Goal: Task Accomplishment & Management: Manage account settings

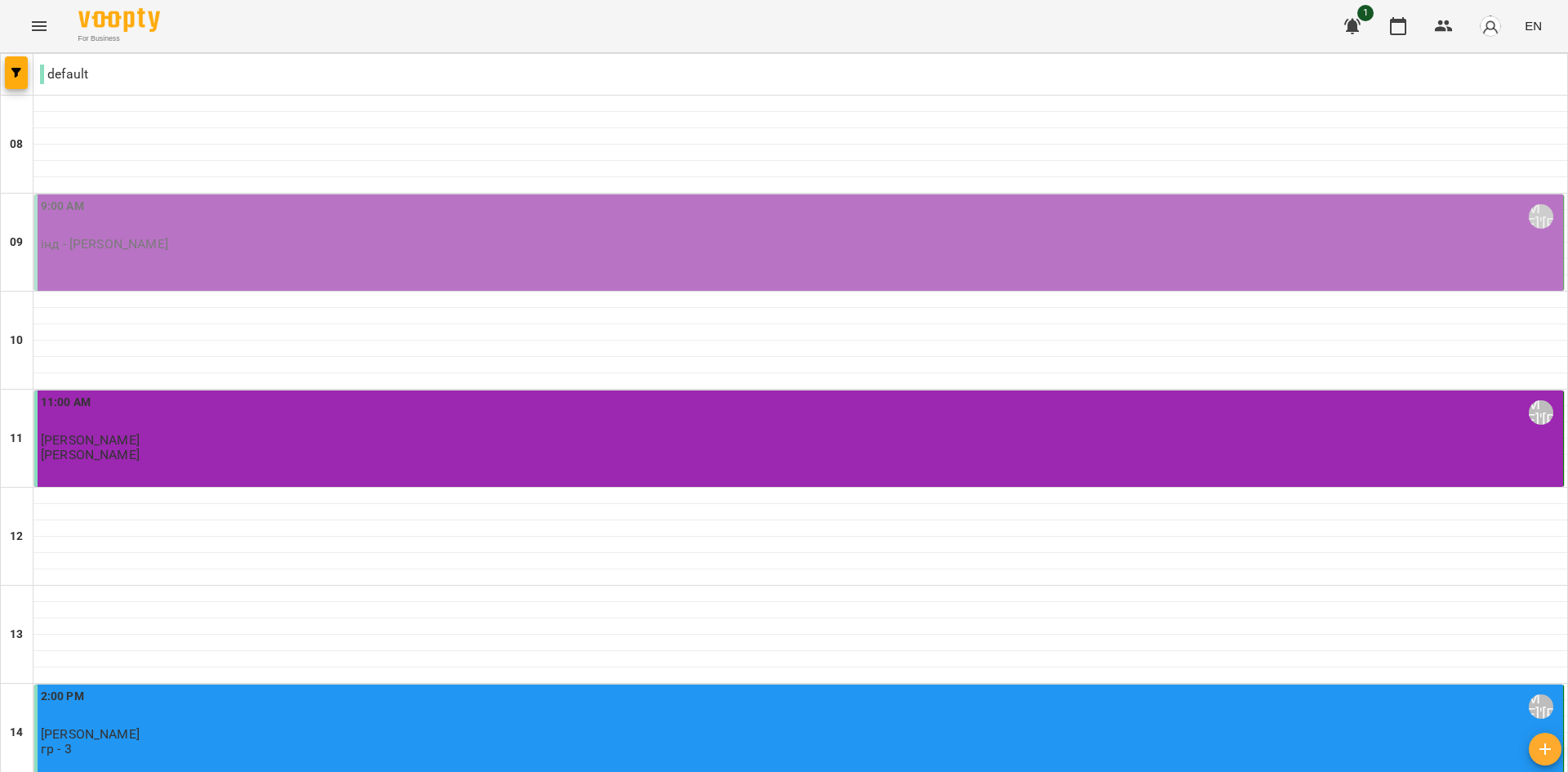
scroll to position [560, 0]
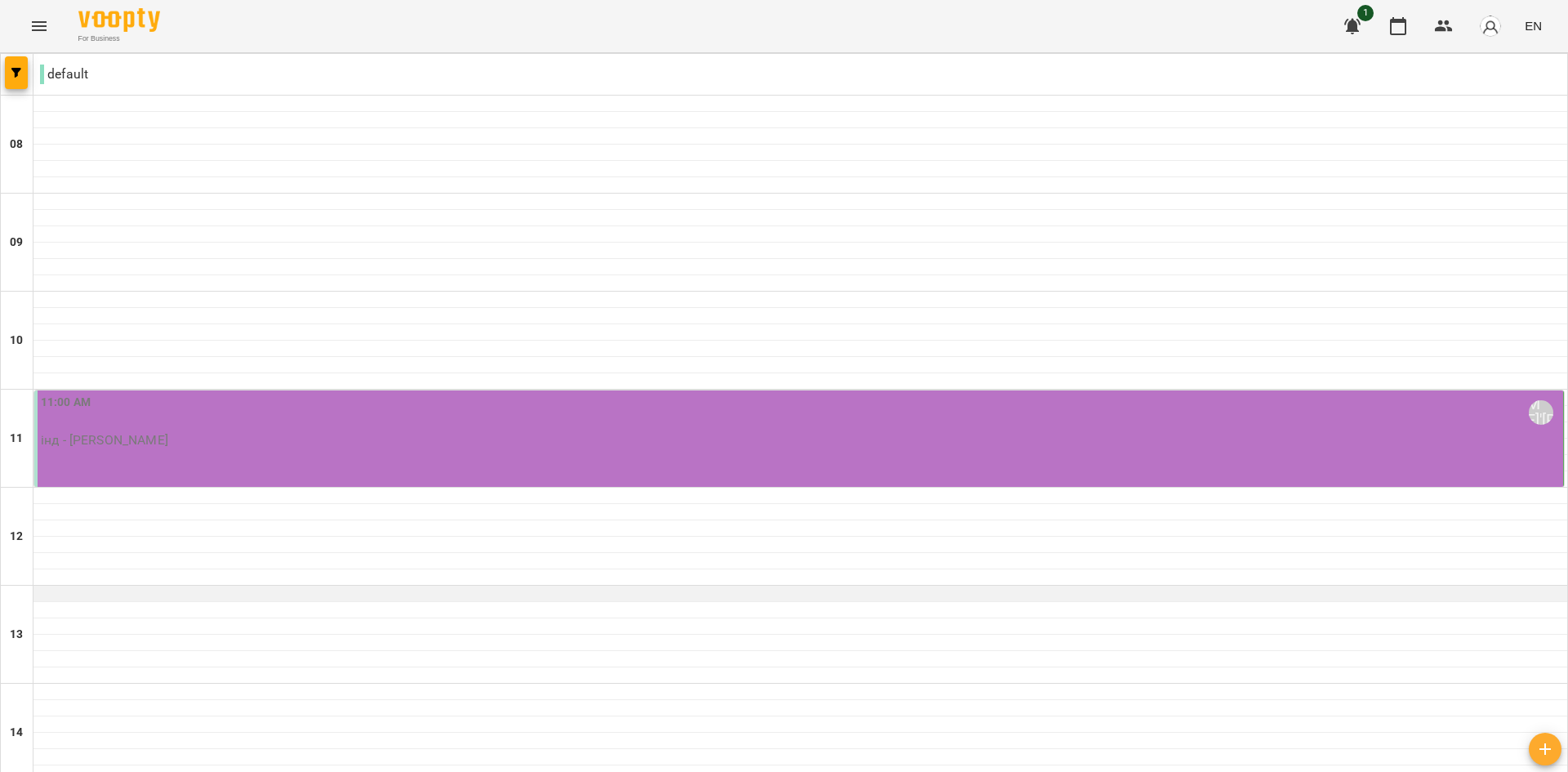
scroll to position [654, 0]
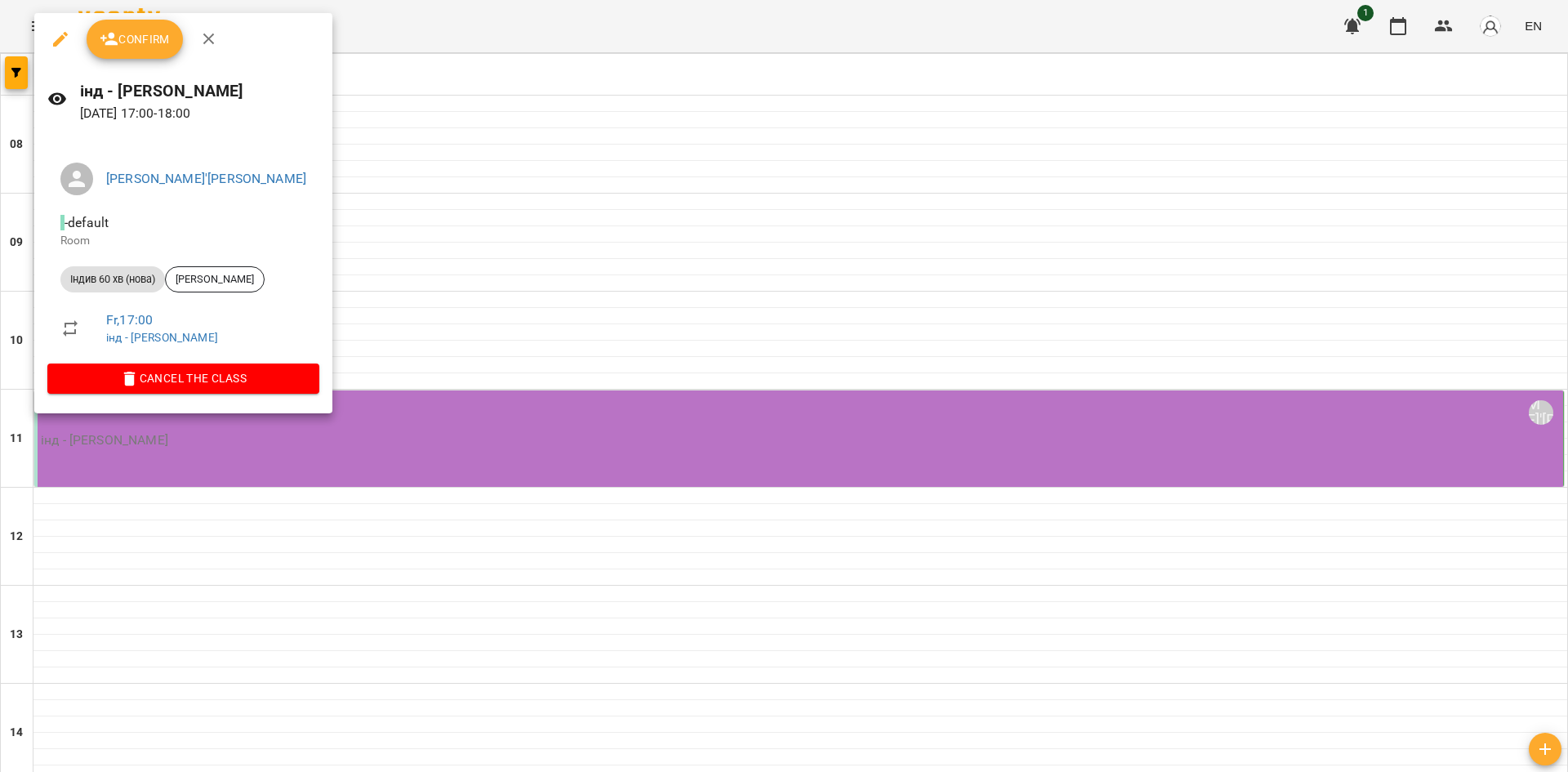
click at [158, 35] on span "Confirm" at bounding box center [134, 38] width 70 height 20
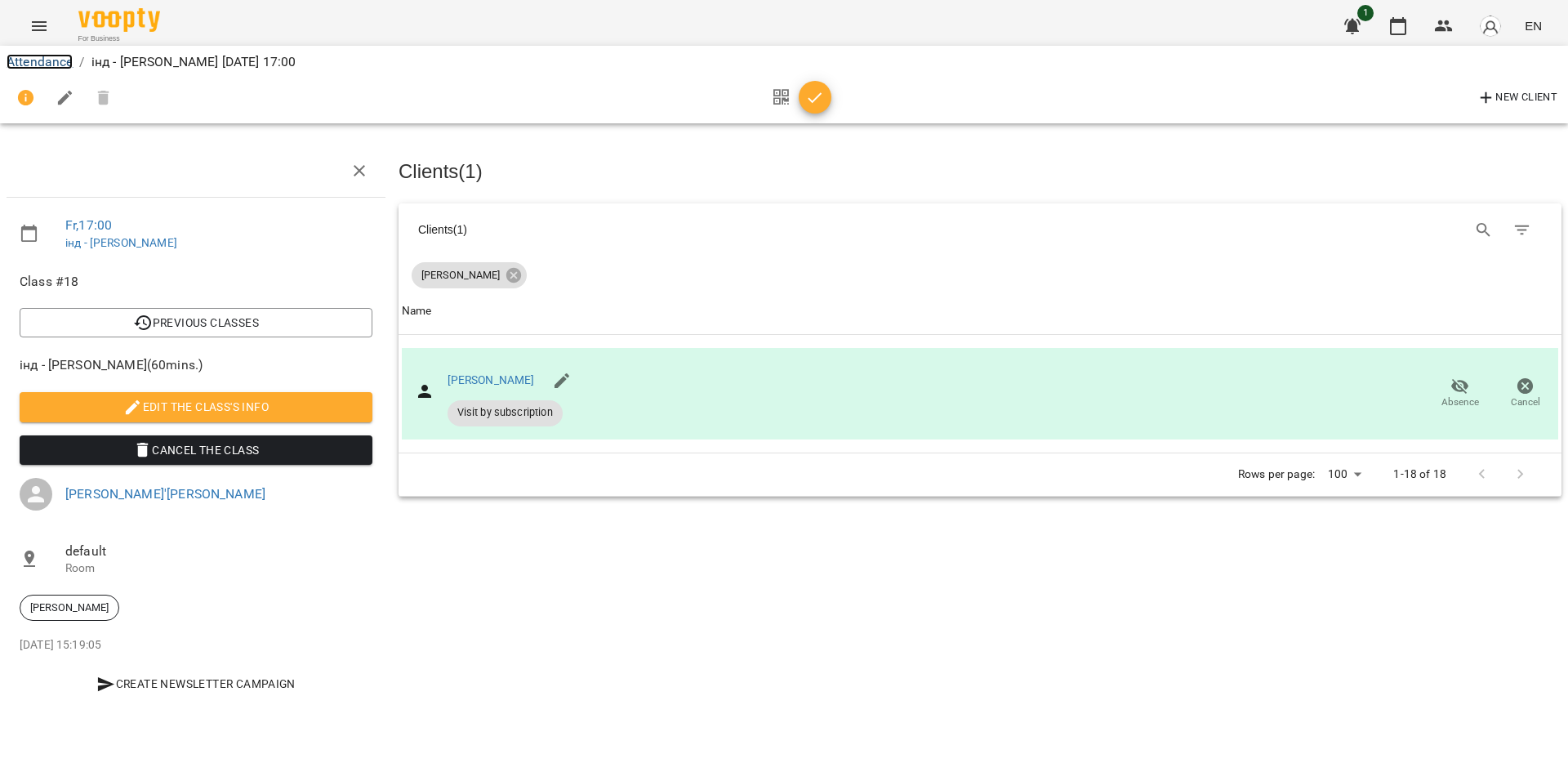
click at [49, 56] on link "Attendance" at bounding box center [39, 61] width 67 height 16
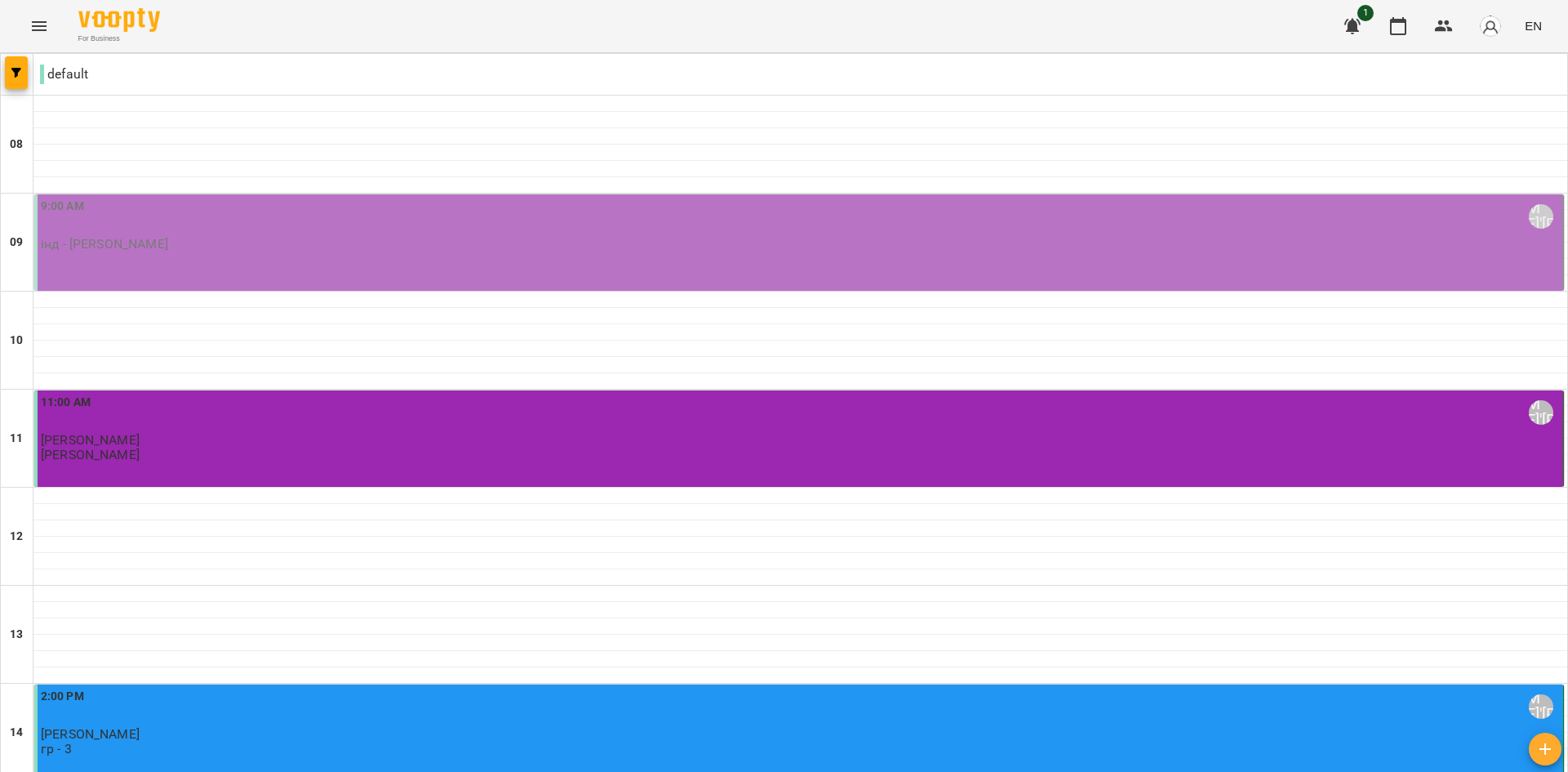
scroll to position [805, 0]
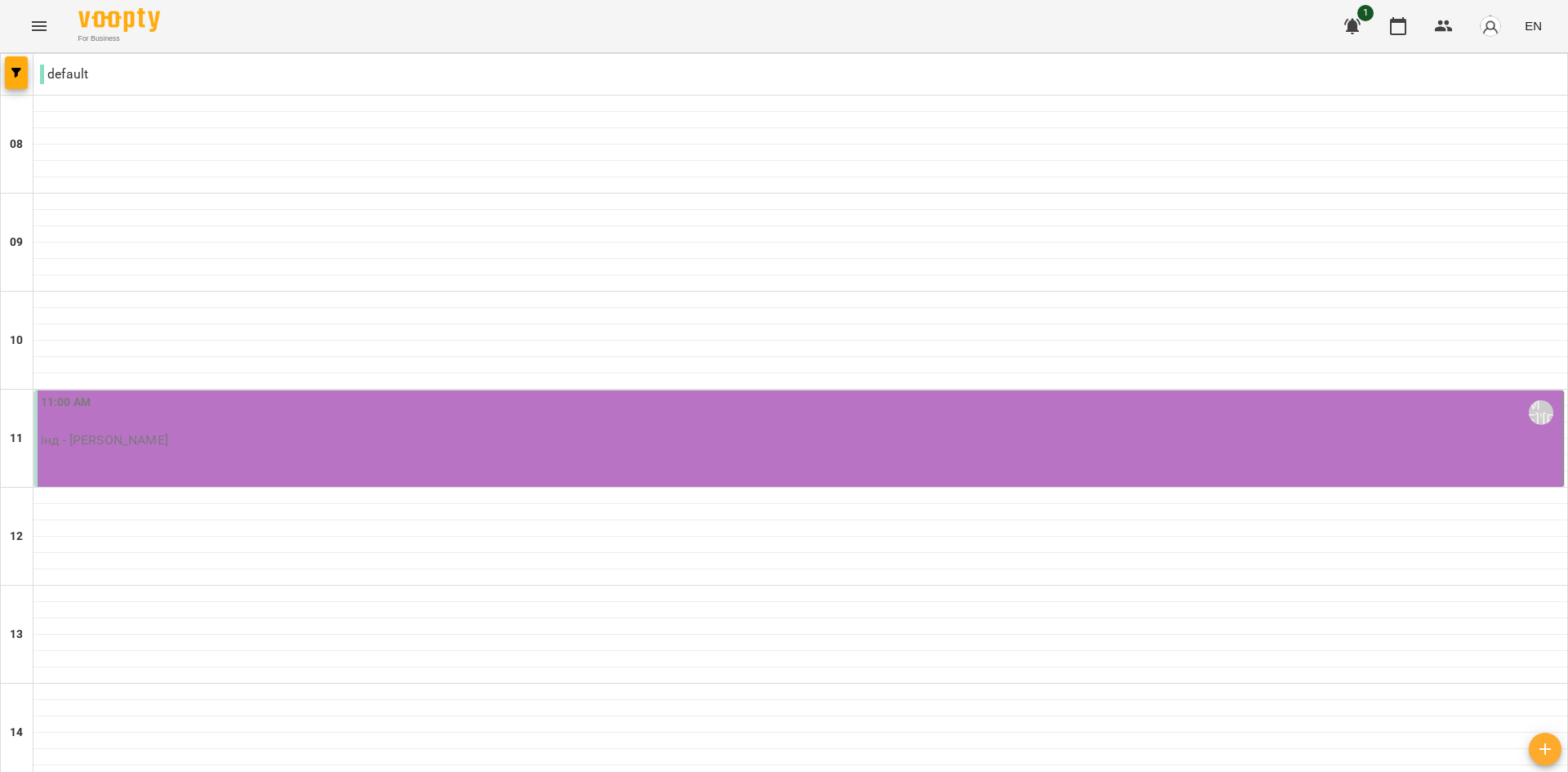
scroll to position [735, 0]
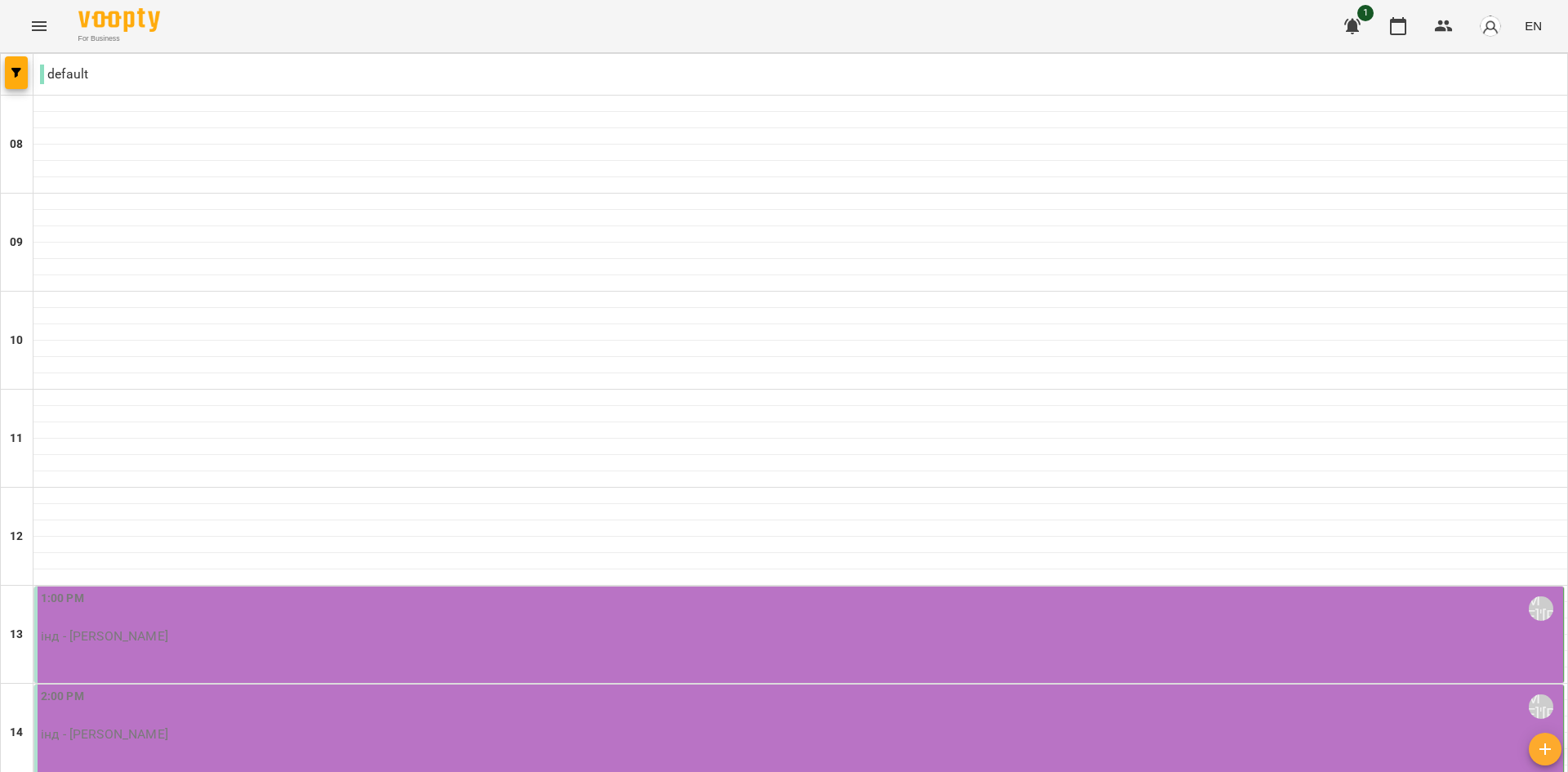
scroll to position [245, 0]
click at [231, 590] on div "1:00 PM [PERSON_NAME]'[PERSON_NAME] інд - [PERSON_NAME]" at bounding box center [801, 616] width 1519 height 53
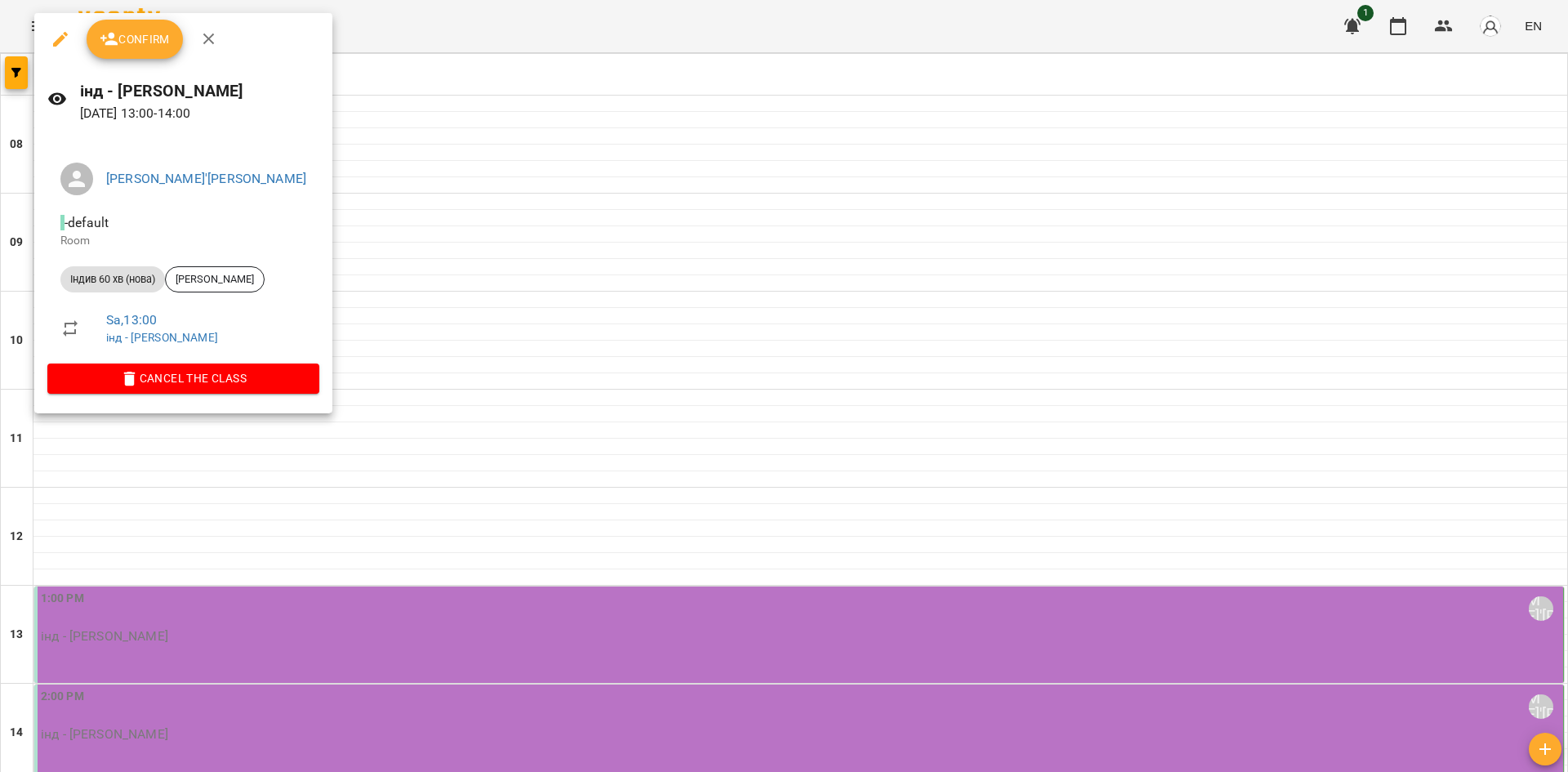
click at [157, 50] on button "Confirm" at bounding box center [134, 39] width 97 height 39
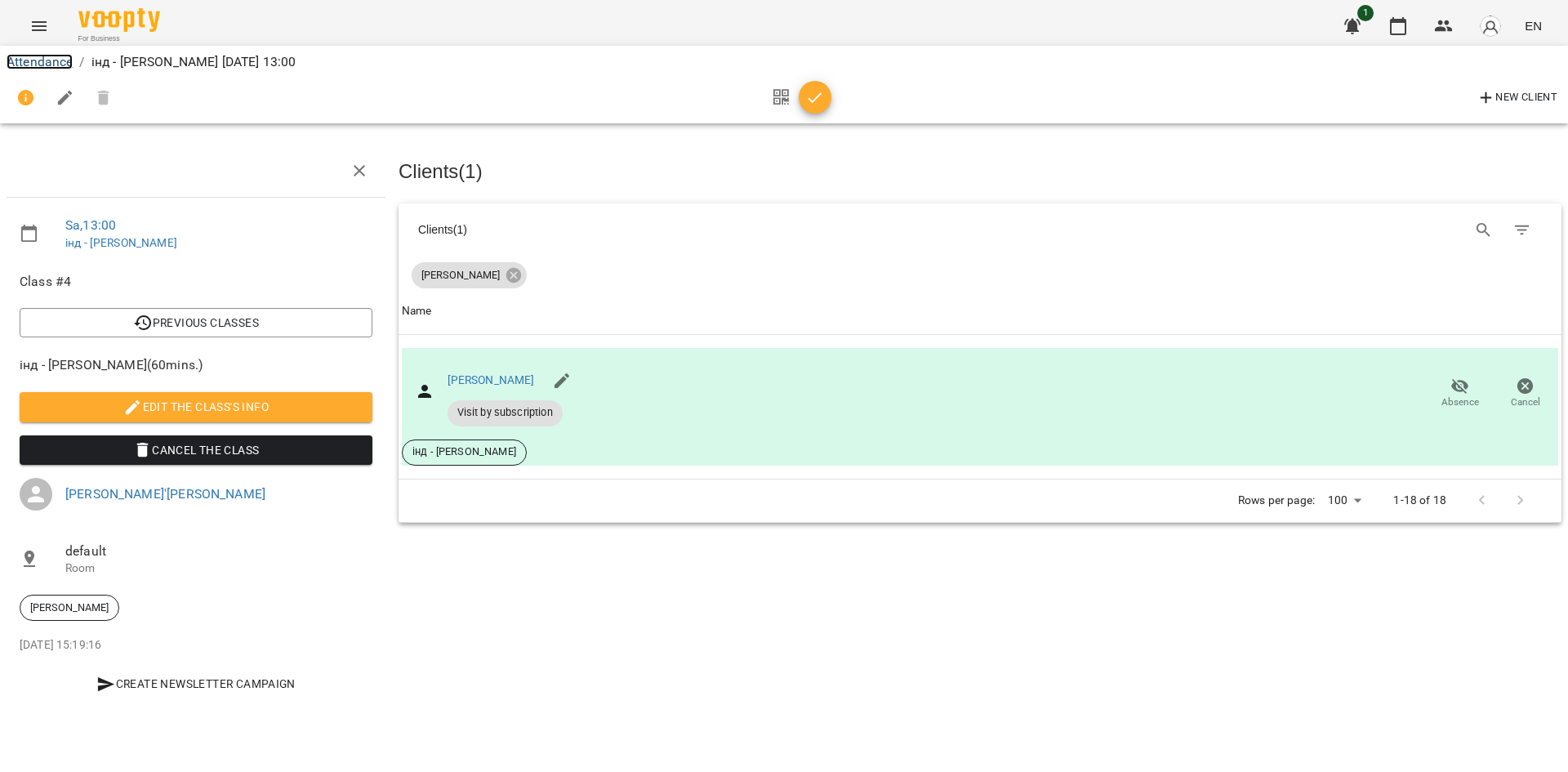
click at [48, 67] on link "Attendance" at bounding box center [39, 61] width 67 height 16
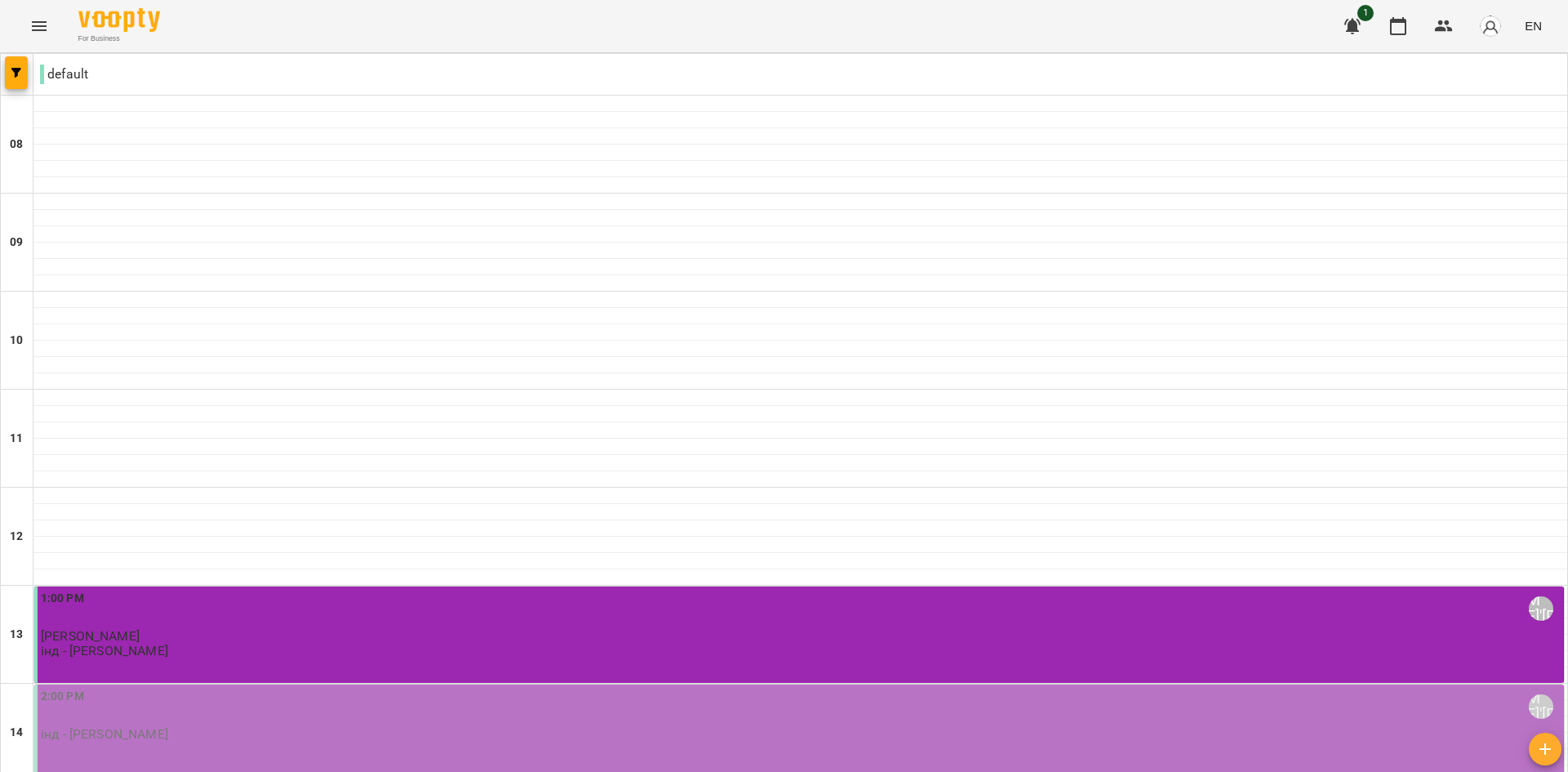
scroll to position [408, 0]
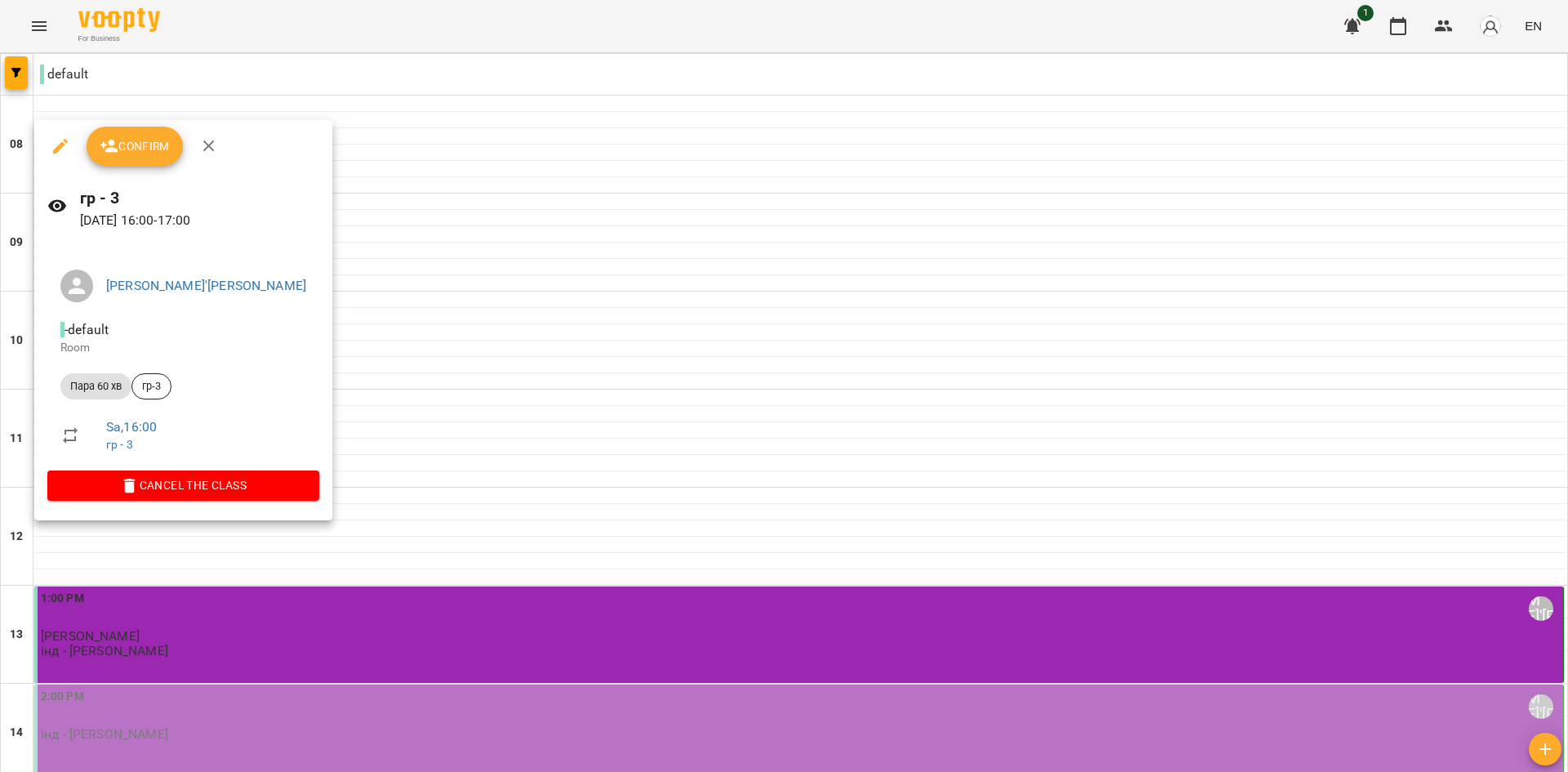
click at [139, 142] on span "Confirm" at bounding box center [134, 145] width 70 height 20
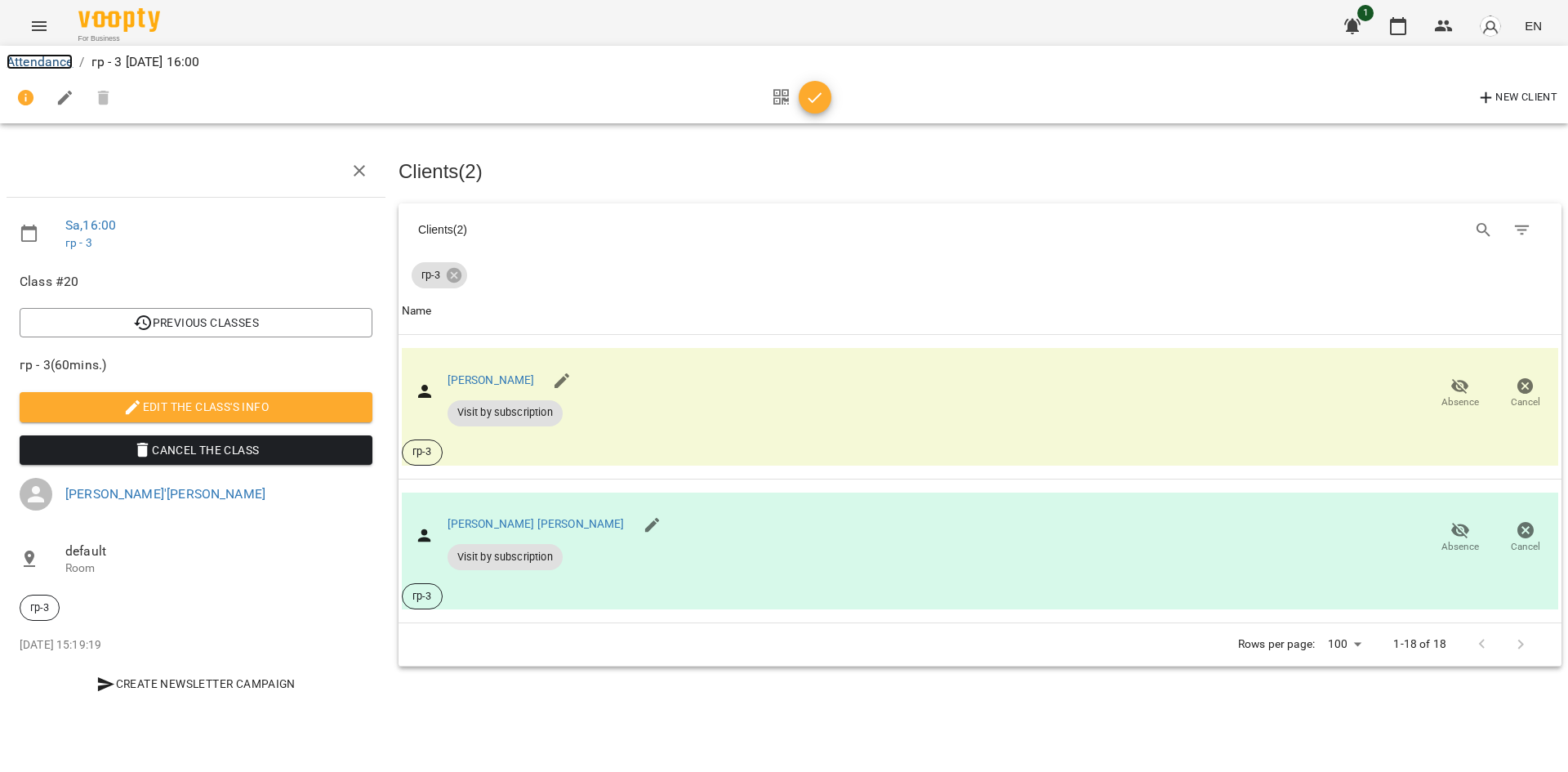
click at [62, 56] on link "Attendance" at bounding box center [39, 61] width 67 height 16
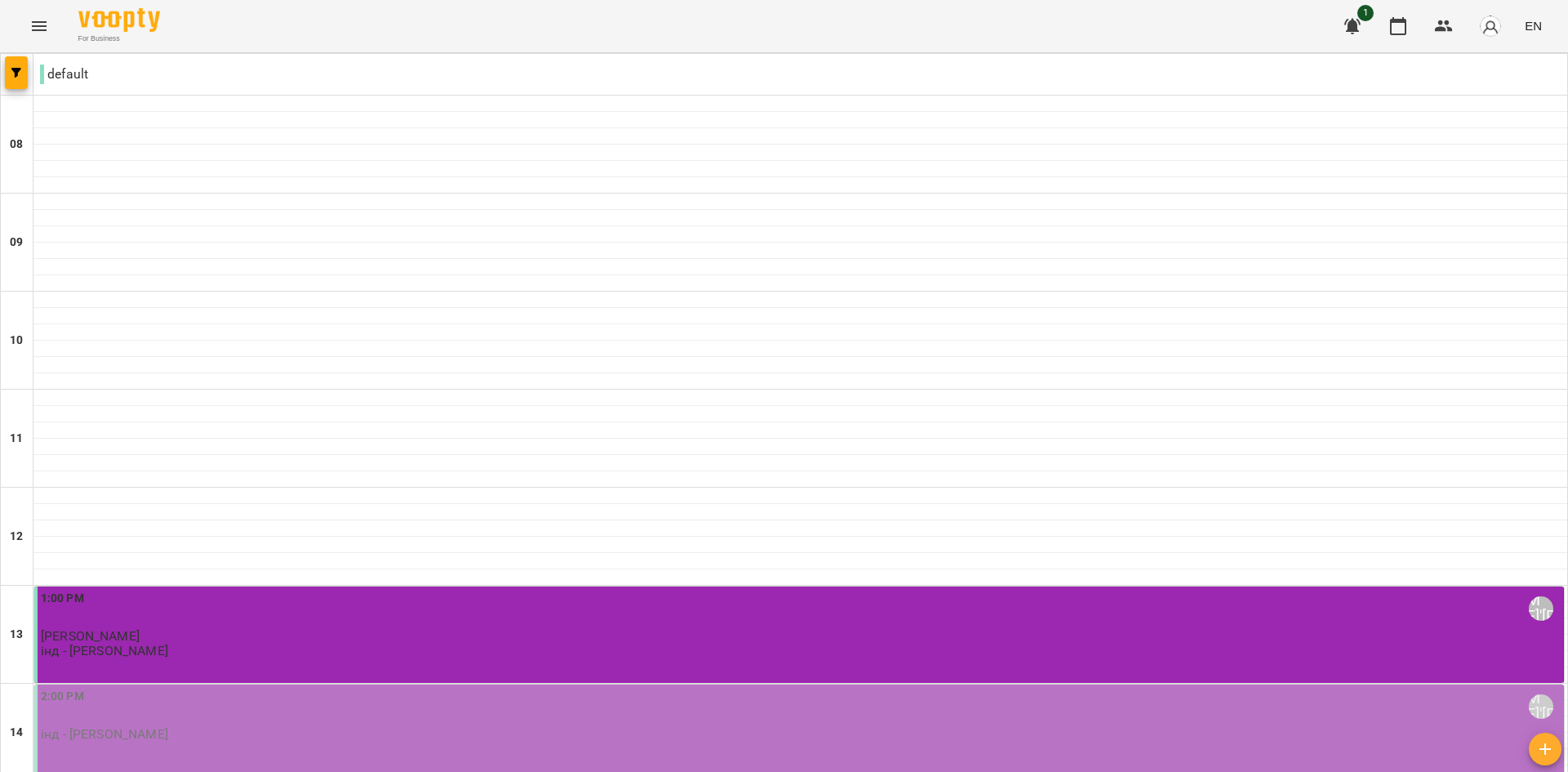
scroll to position [245, 0]
click at [76, 688] on label "2:00 PM" at bounding box center [63, 696] width 43 height 18
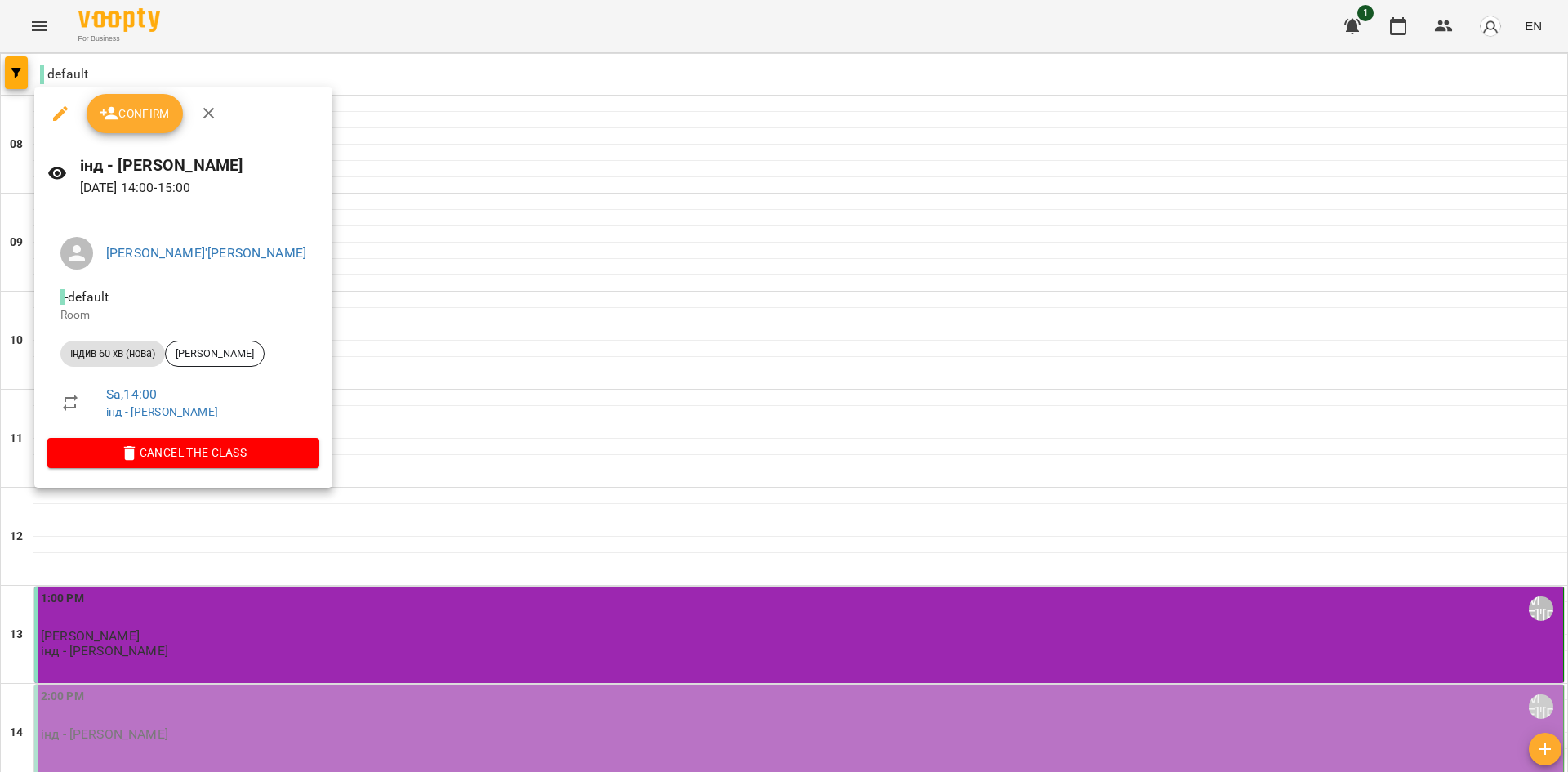
click at [484, 170] on div at bounding box center [784, 386] width 1568 height 772
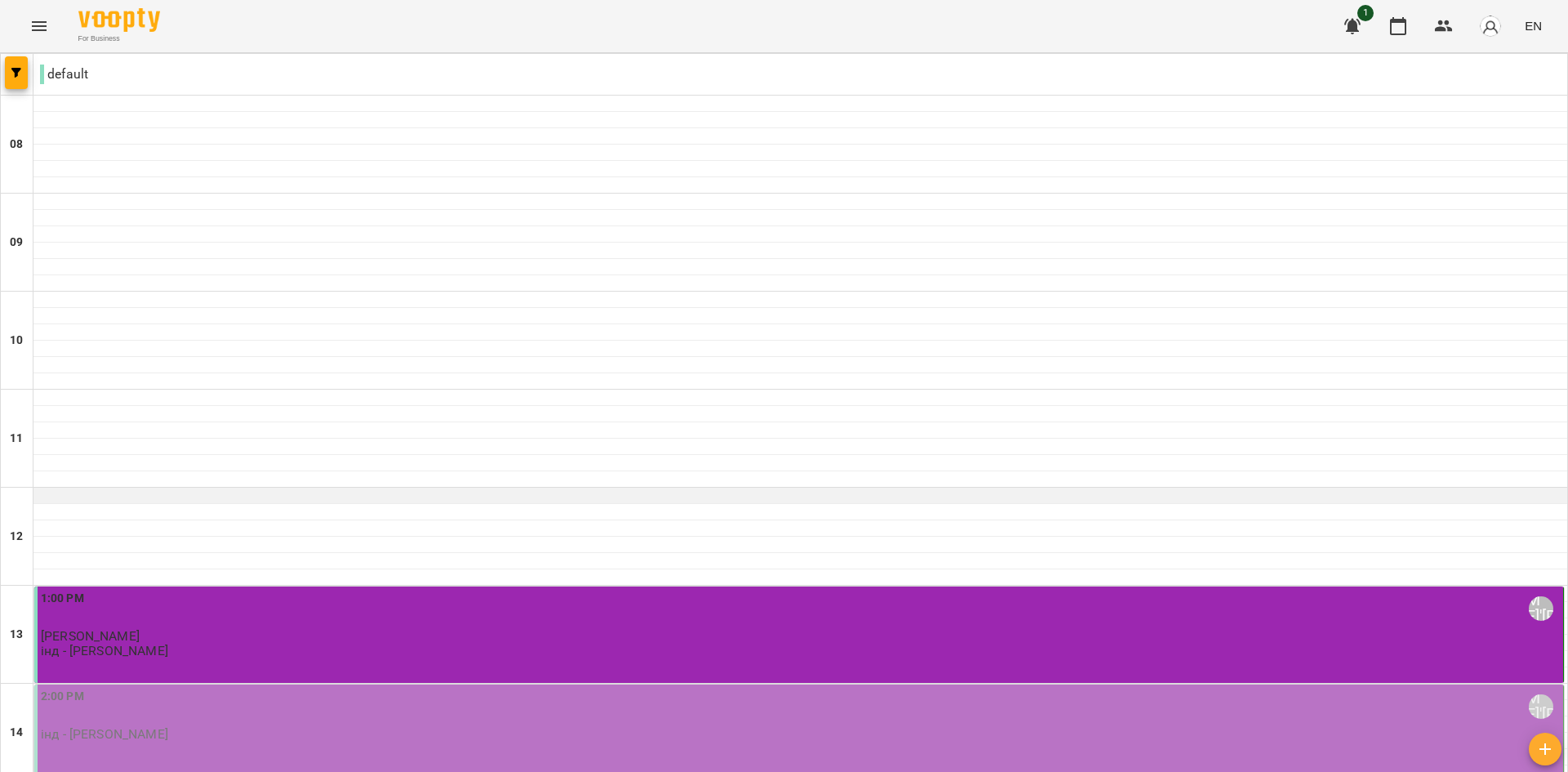
click at [152, 488] on div at bounding box center [801, 495] width 1534 height 16
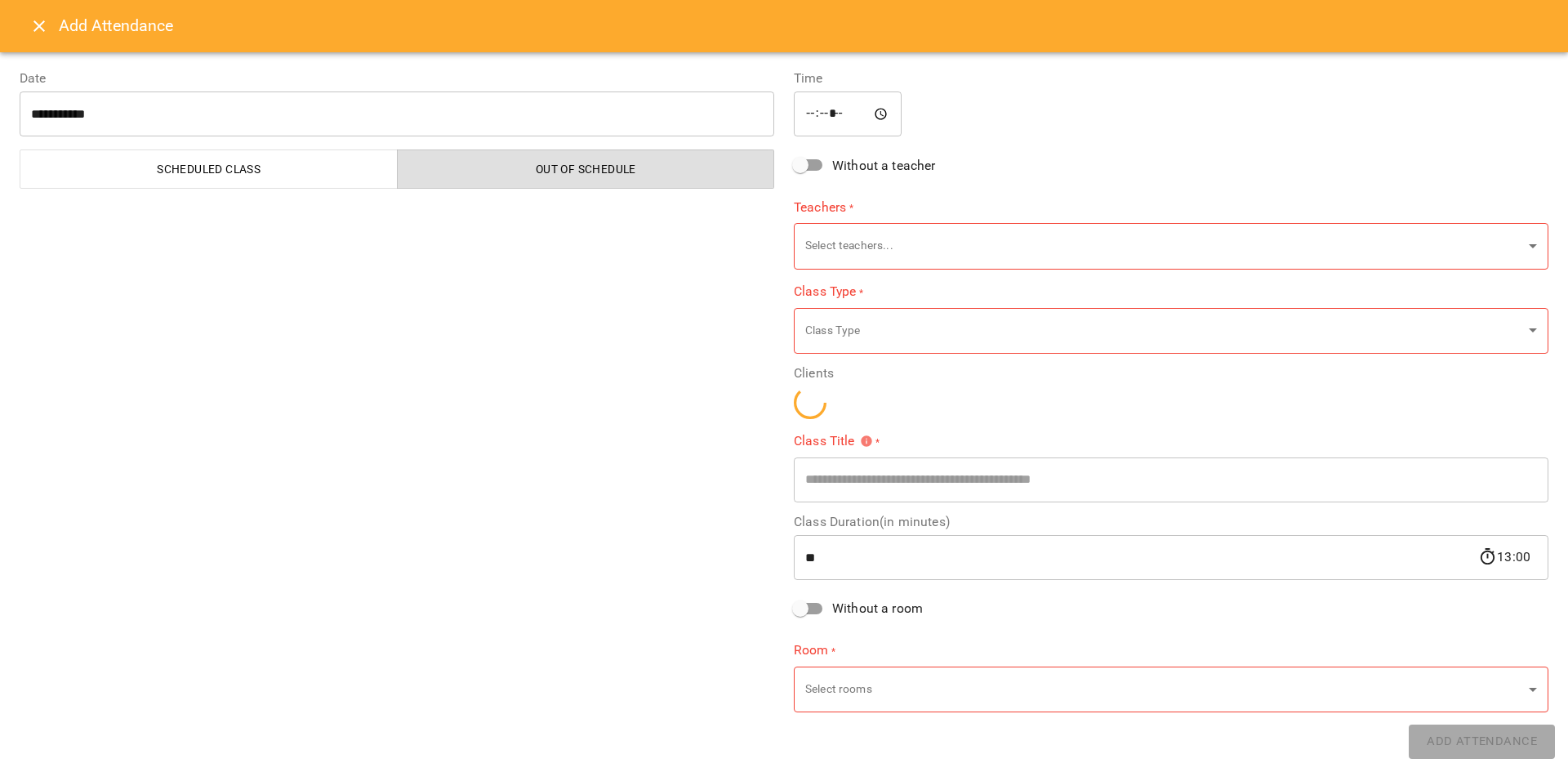
type input "**********"
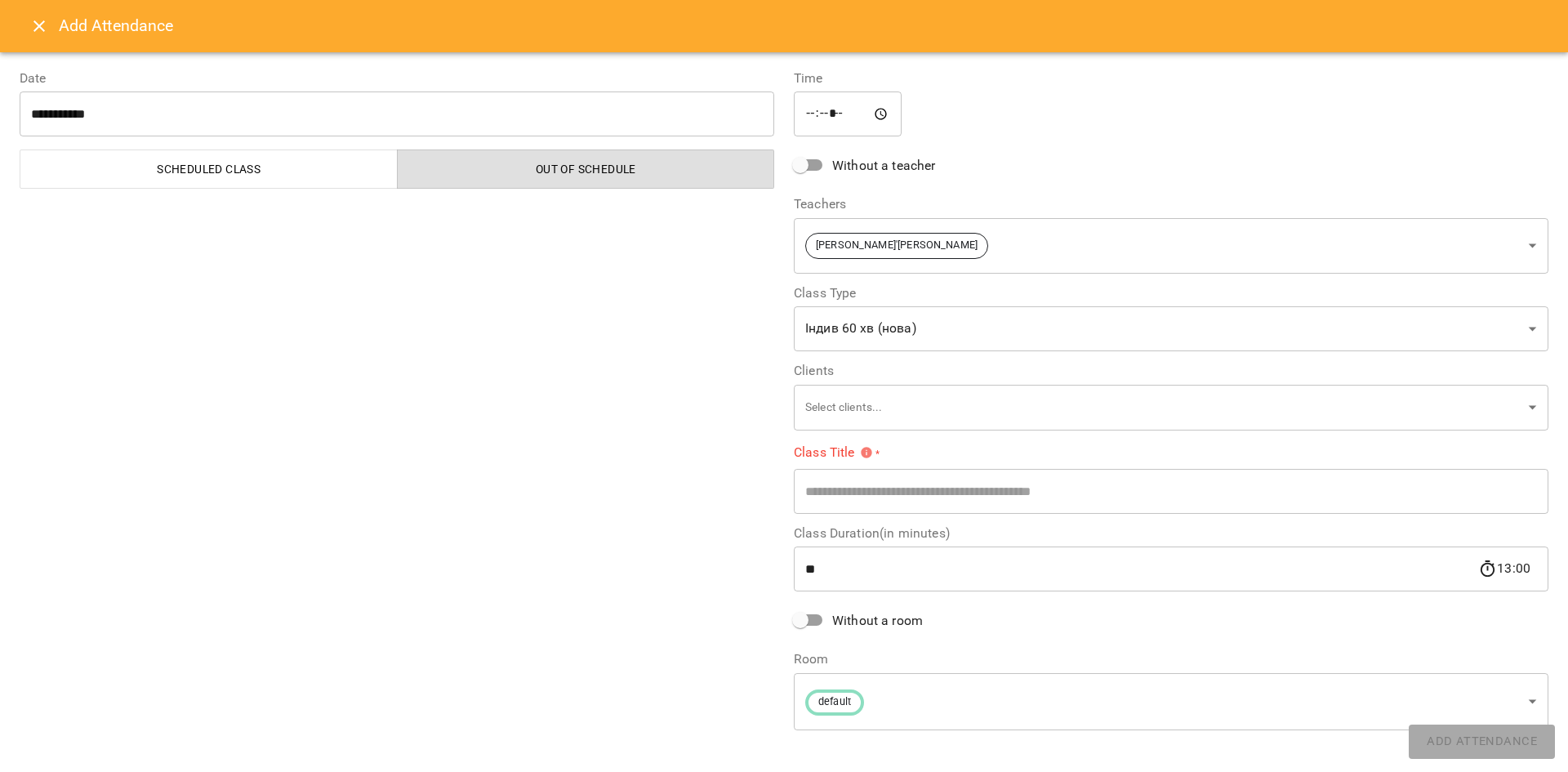
click at [895, 472] on input "text" at bounding box center [1171, 491] width 755 height 46
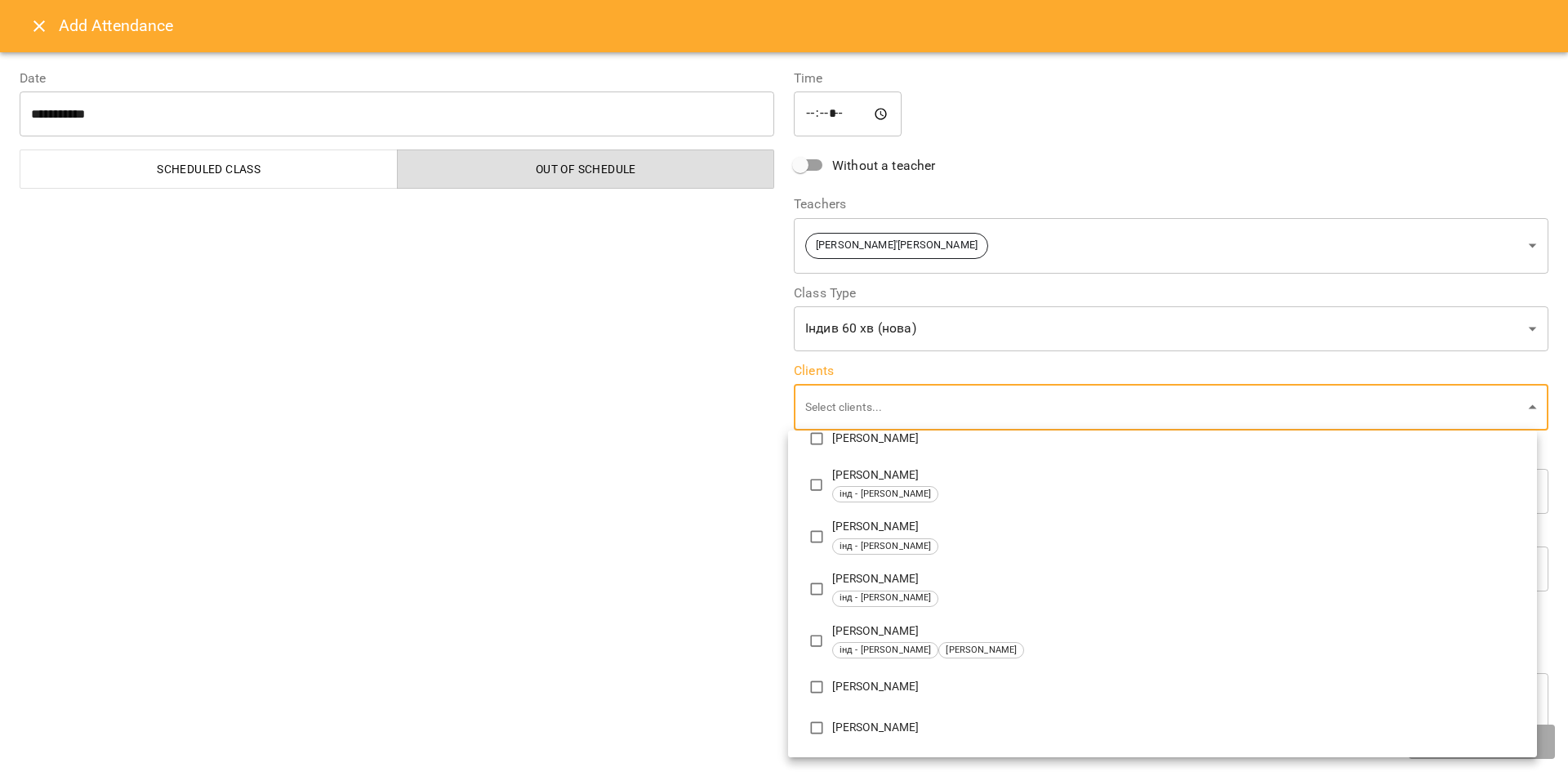
scroll to position [408, 0]
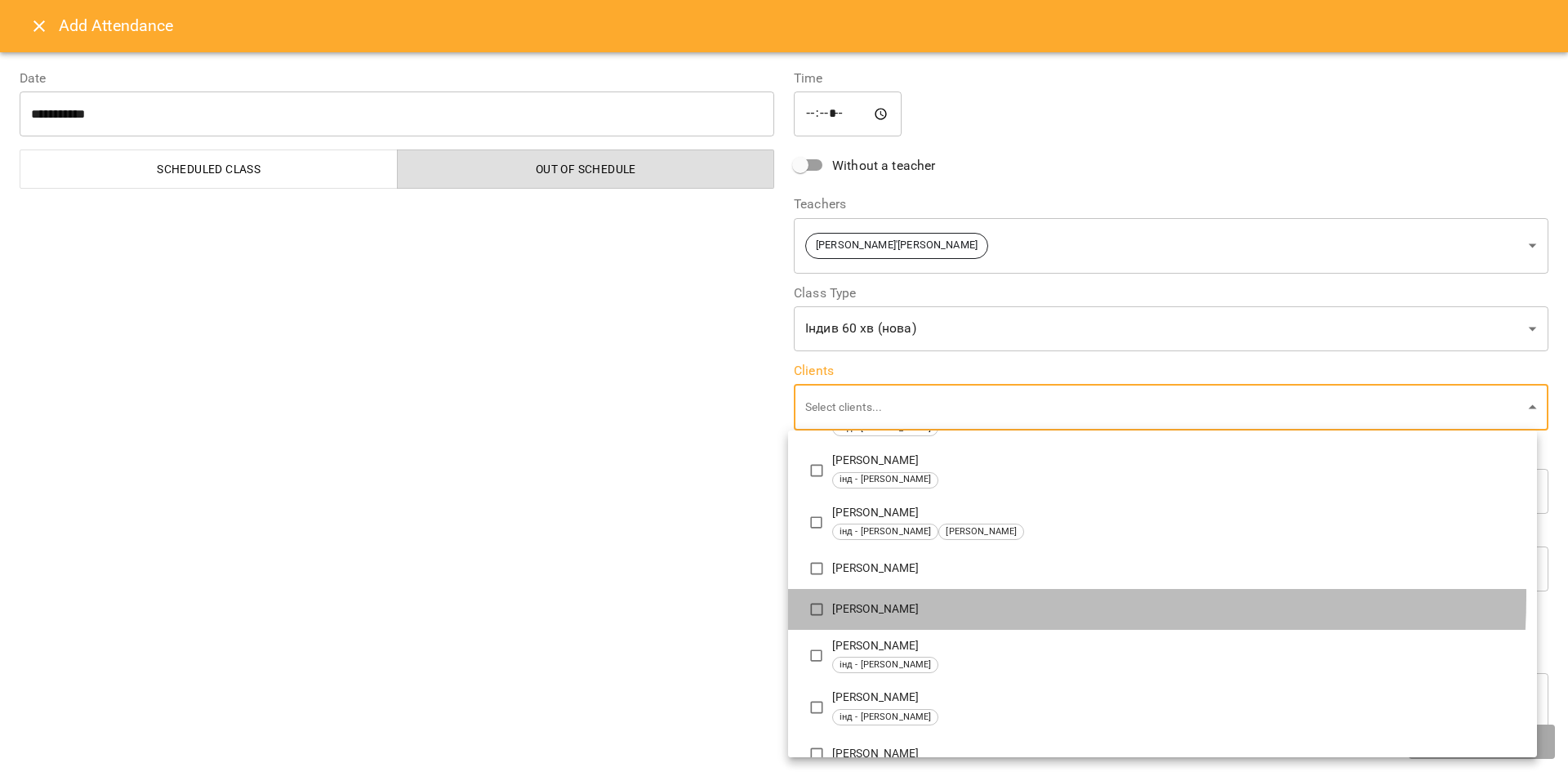
click at [882, 596] on li "[PERSON_NAME]" at bounding box center [1162, 610] width 749 height 41
type input "**********"
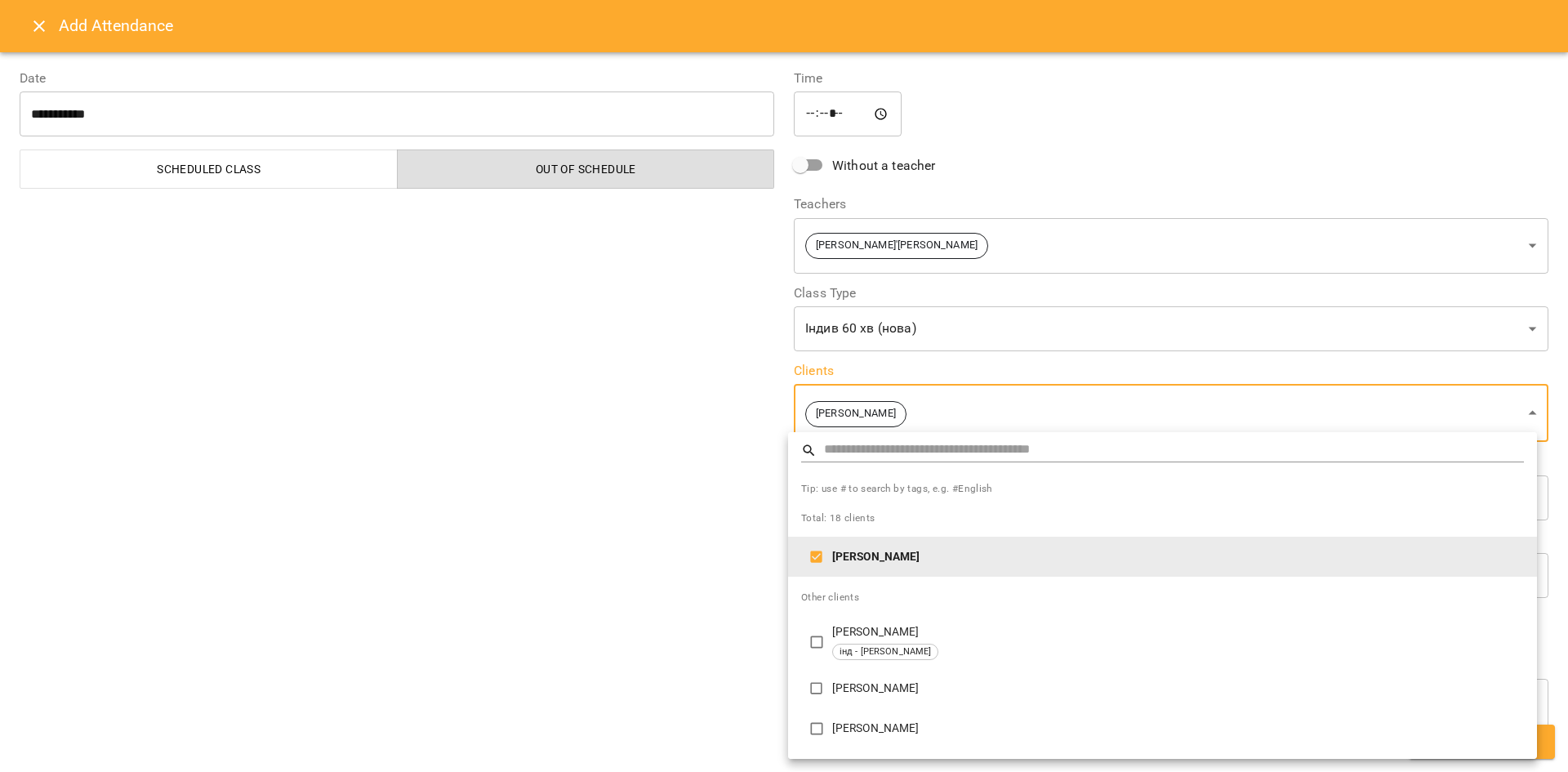
click at [762, 652] on div at bounding box center [784, 386] width 1568 height 772
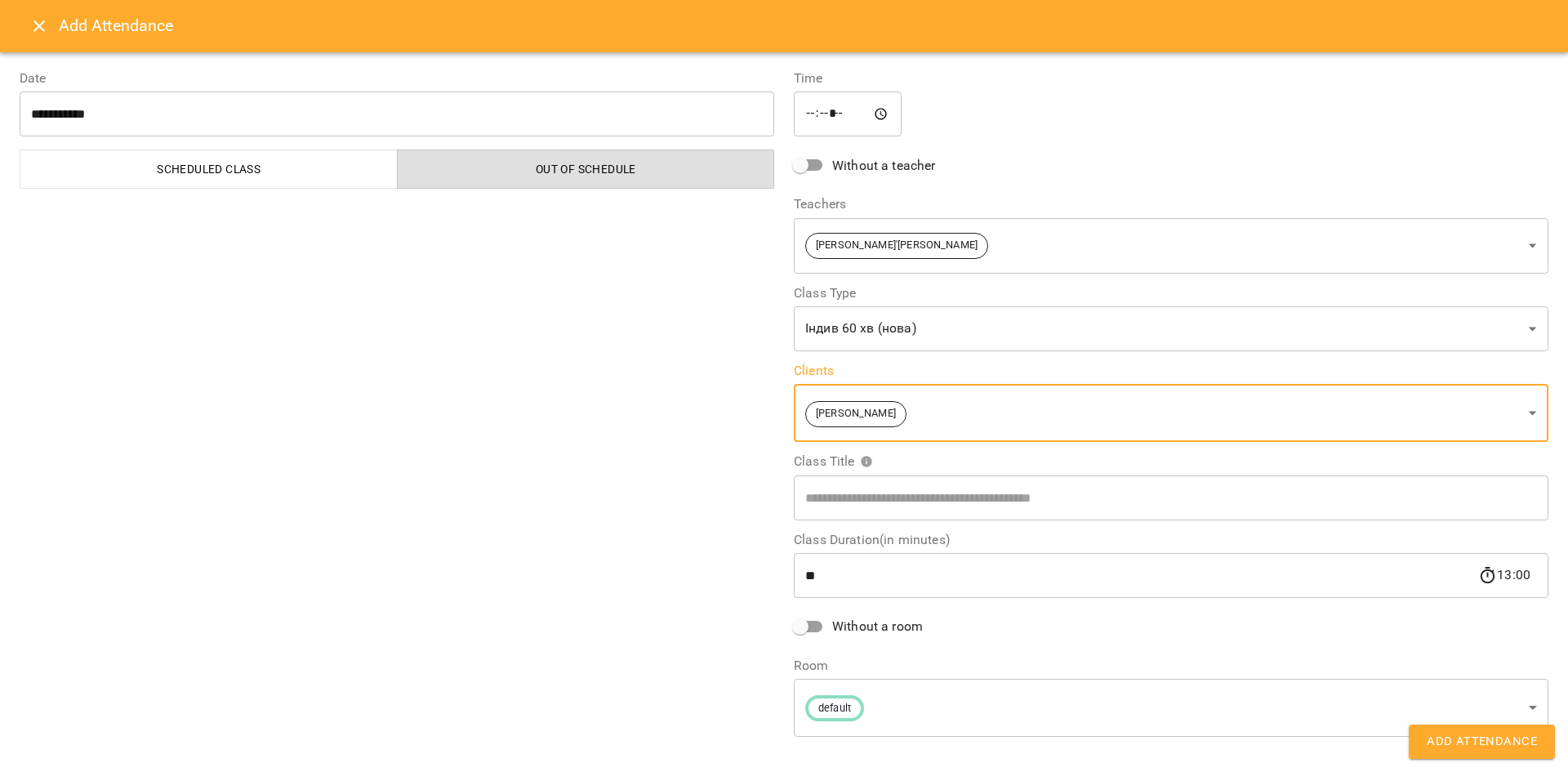
click at [1452, 741] on span "Add Attendance" at bounding box center [1482, 741] width 111 height 22
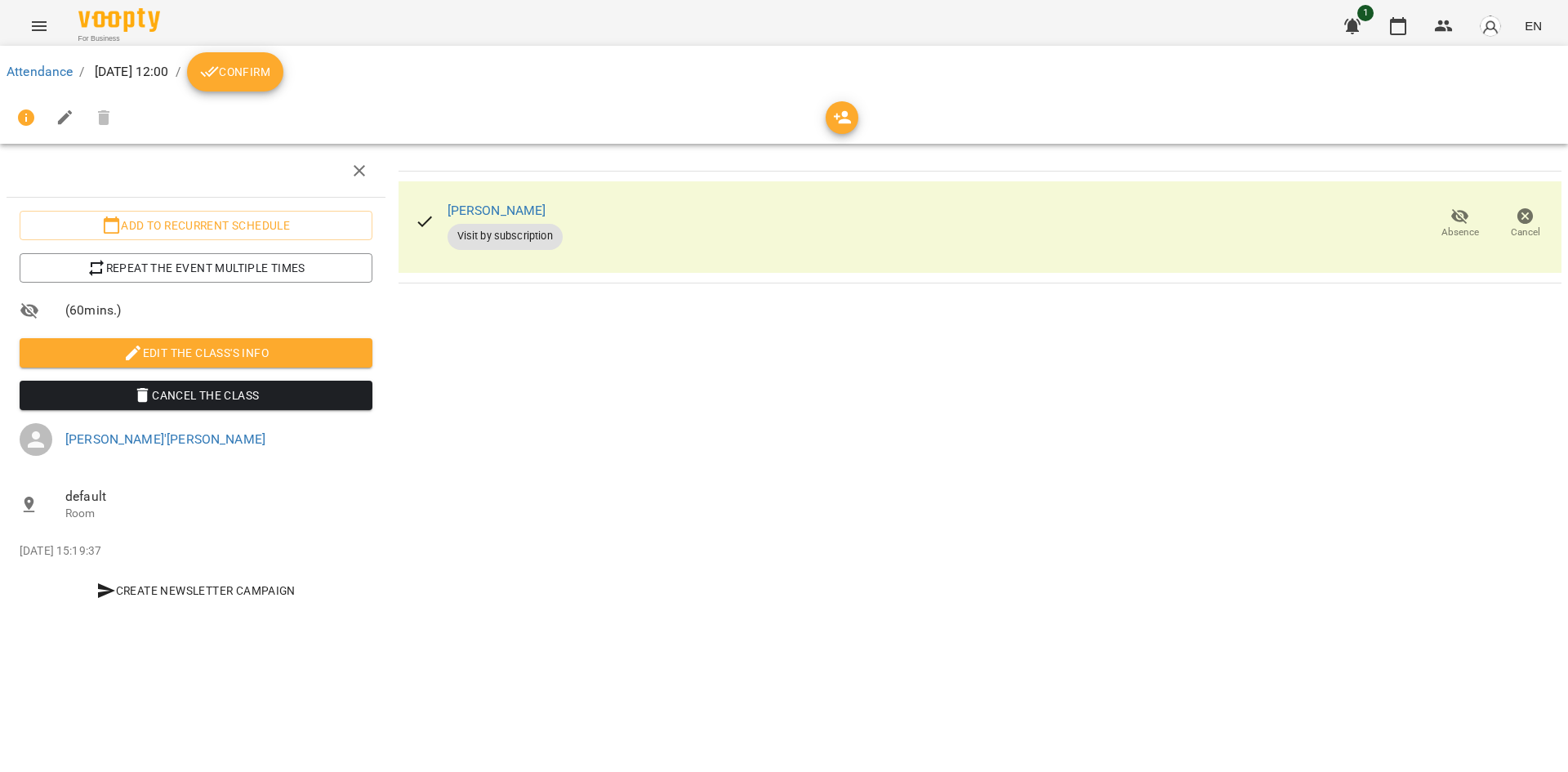
click at [256, 61] on button "Confirm" at bounding box center [234, 72] width 97 height 39
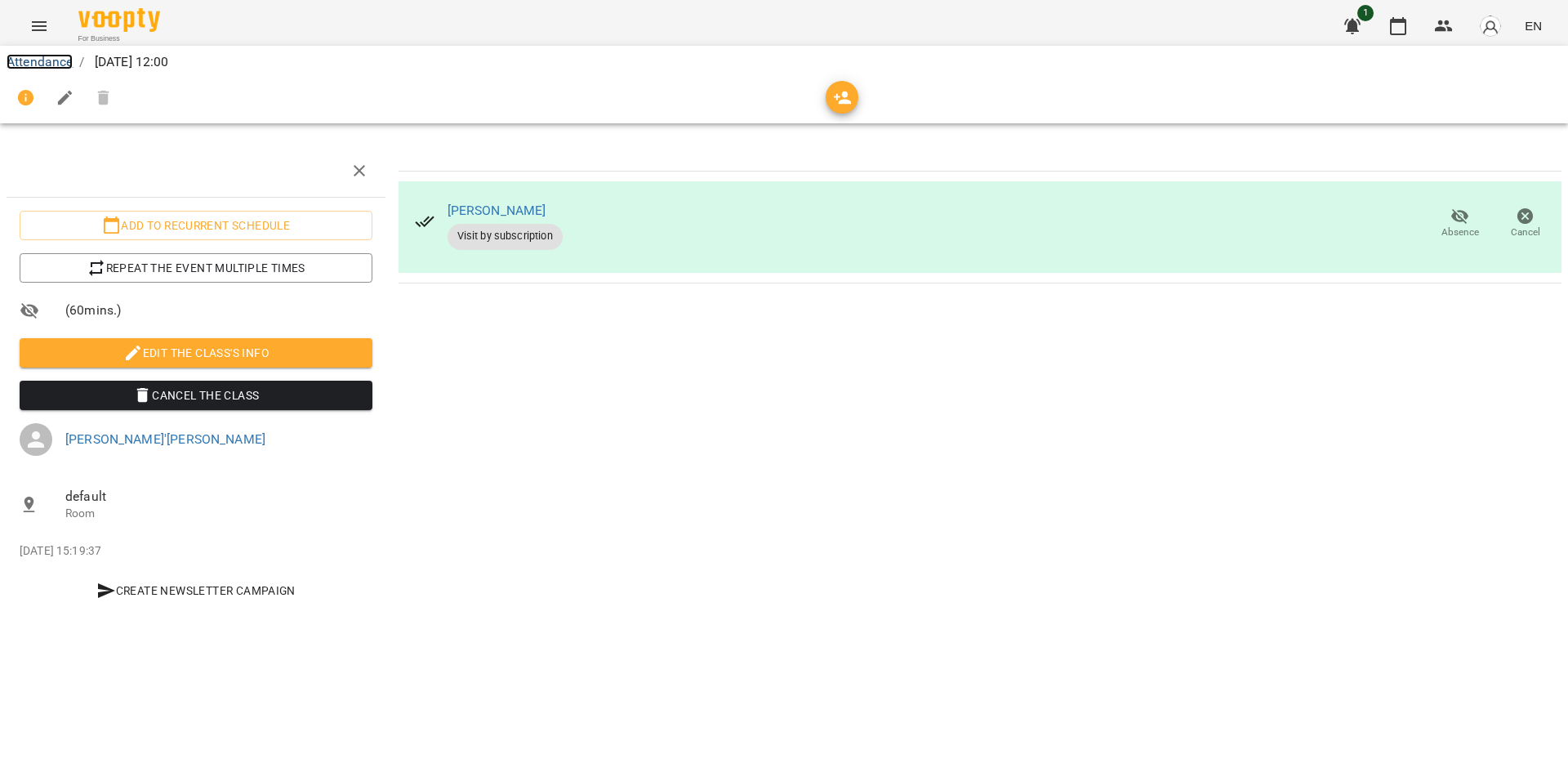
click at [49, 63] on link "Attendance" at bounding box center [39, 61] width 67 height 16
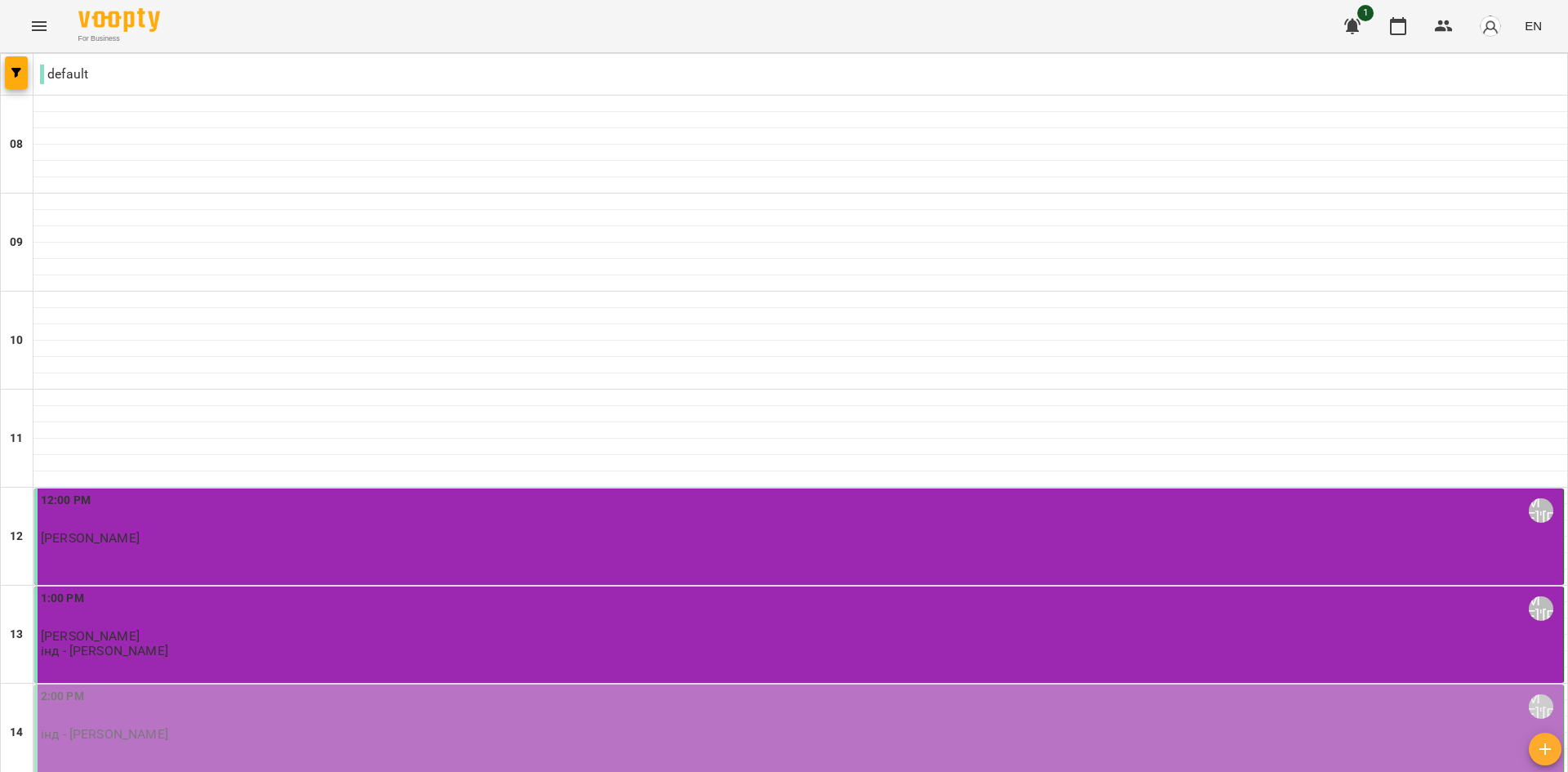
scroll to position [408, 0]
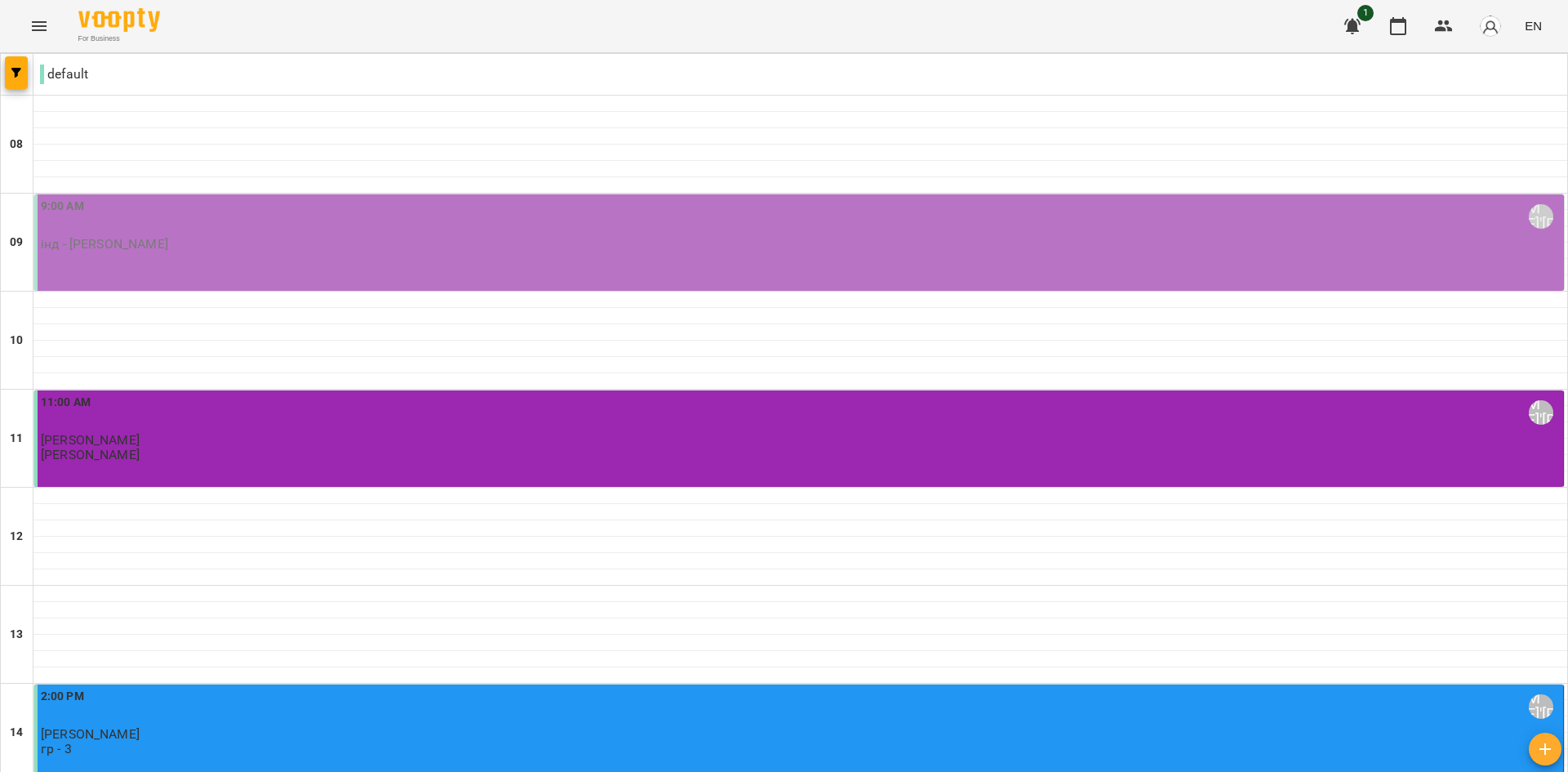
scroll to position [233, 0]
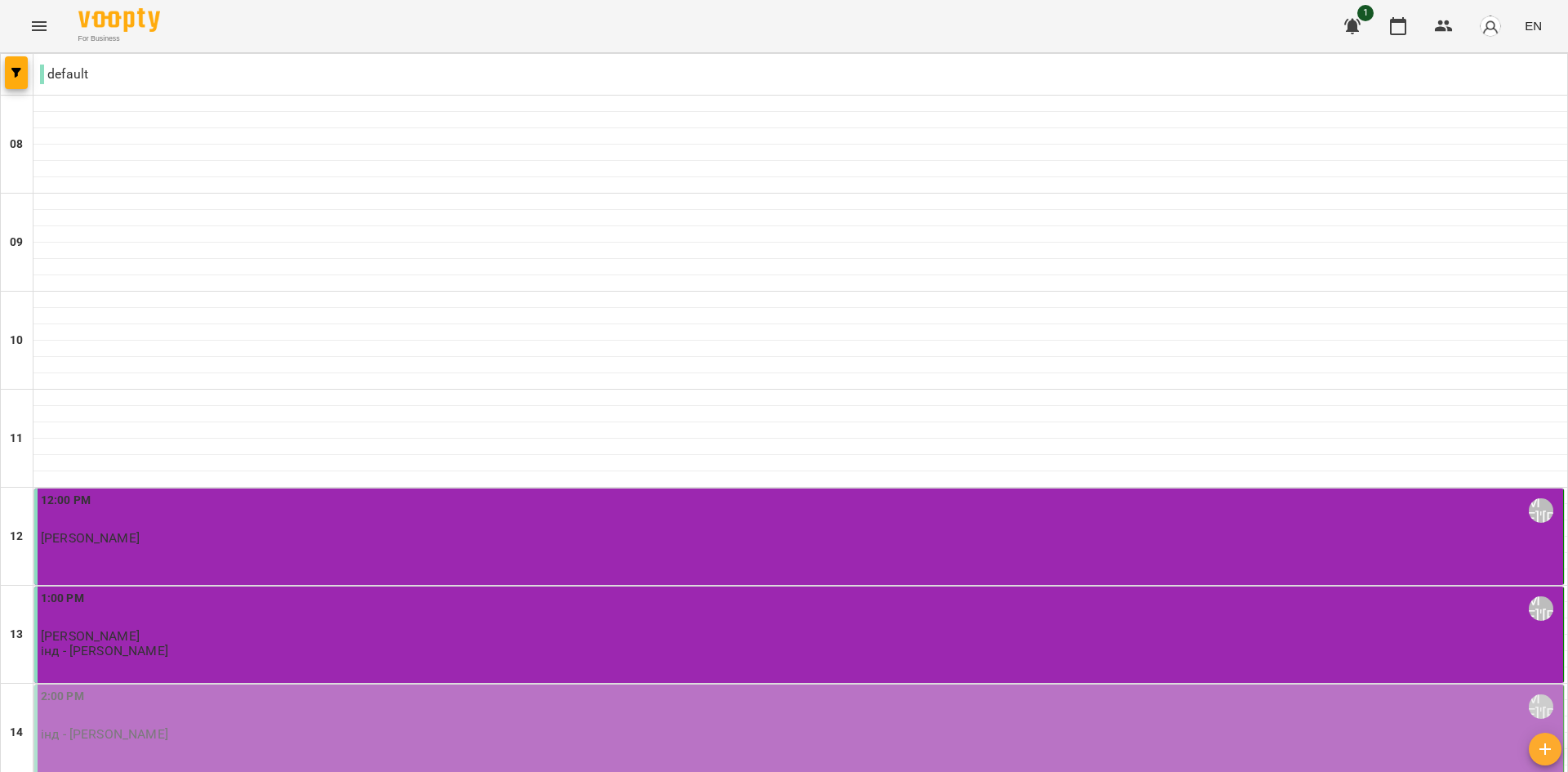
scroll to position [805, 0]
